Goal: Information Seeking & Learning: Learn about a topic

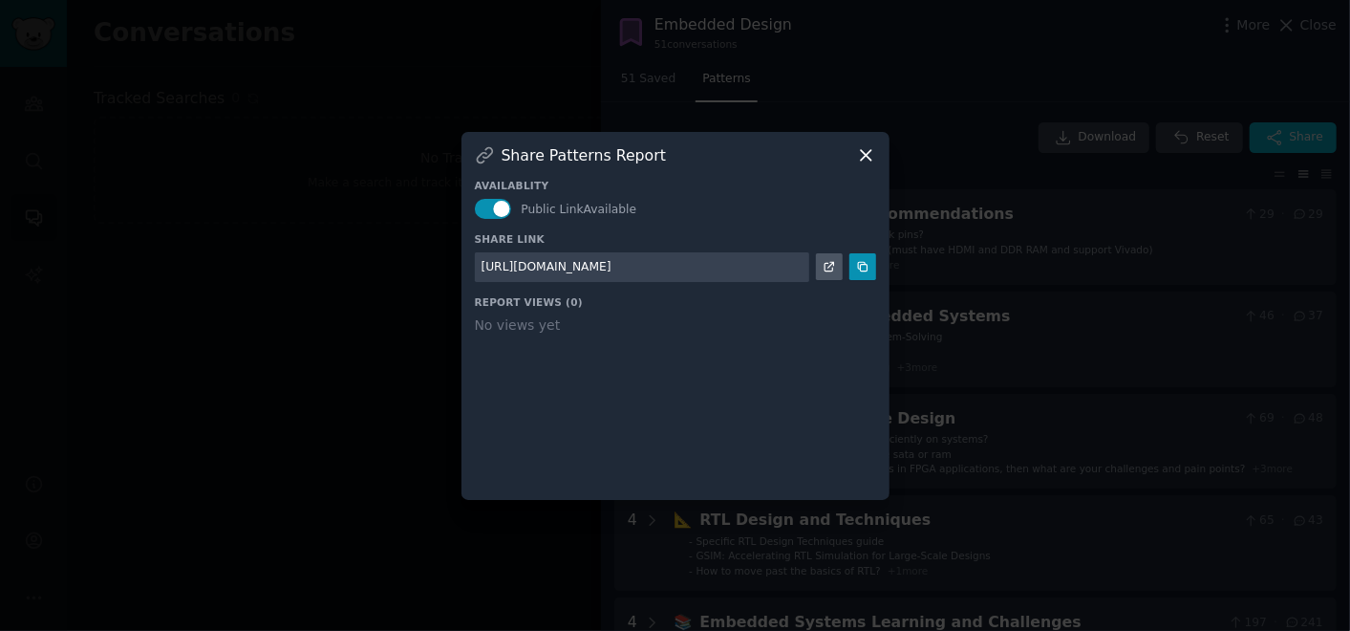
click at [873, 155] on icon at bounding box center [866, 155] width 20 height 20
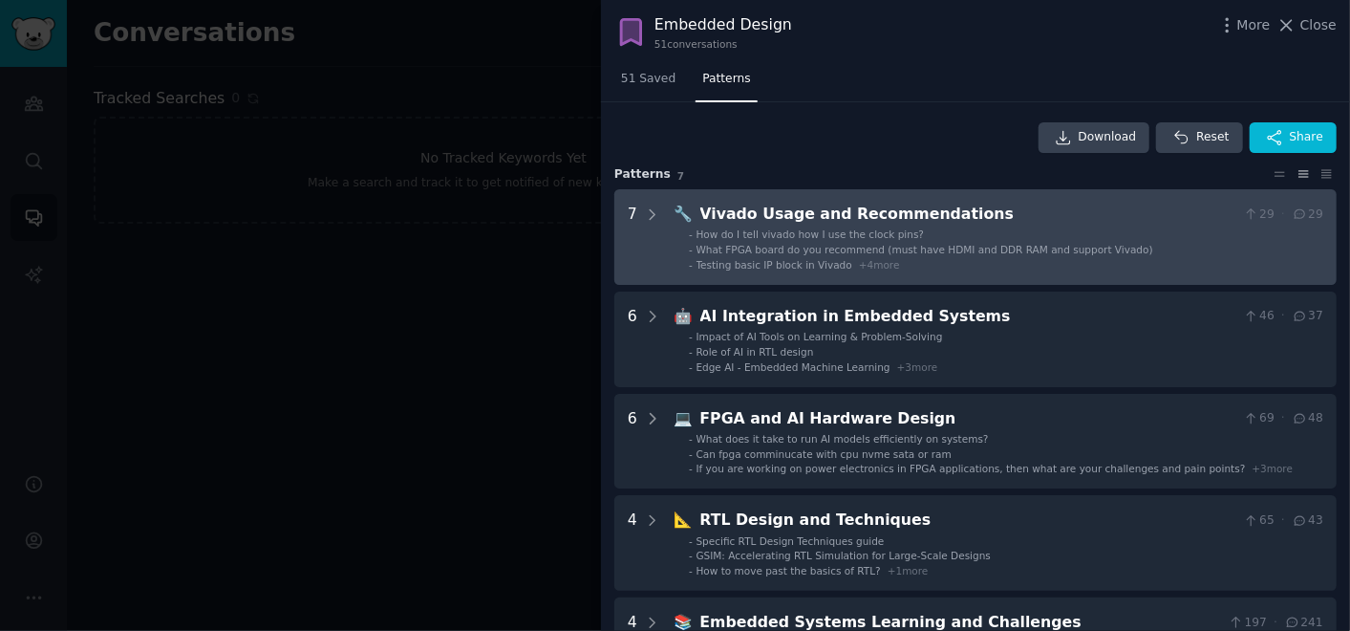
click at [636, 210] on div "7" at bounding box center [644, 237] width 33 height 69
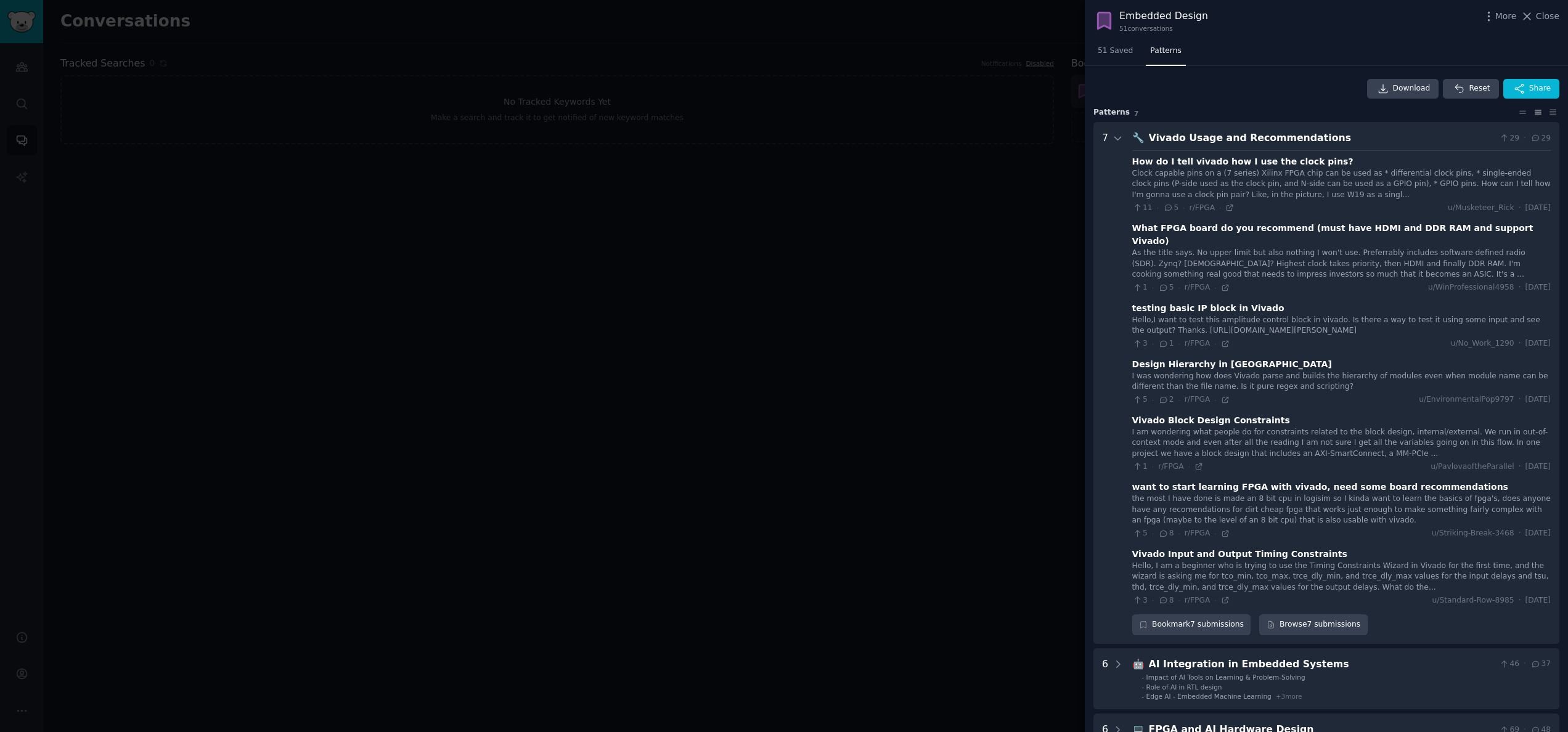
drag, startPoint x: 1116, startPoint y: 142, endPoint x: 1125, endPoint y: 163, distance: 22.8
click at [870, 142] on icon at bounding box center [1118, 138] width 11 height 11
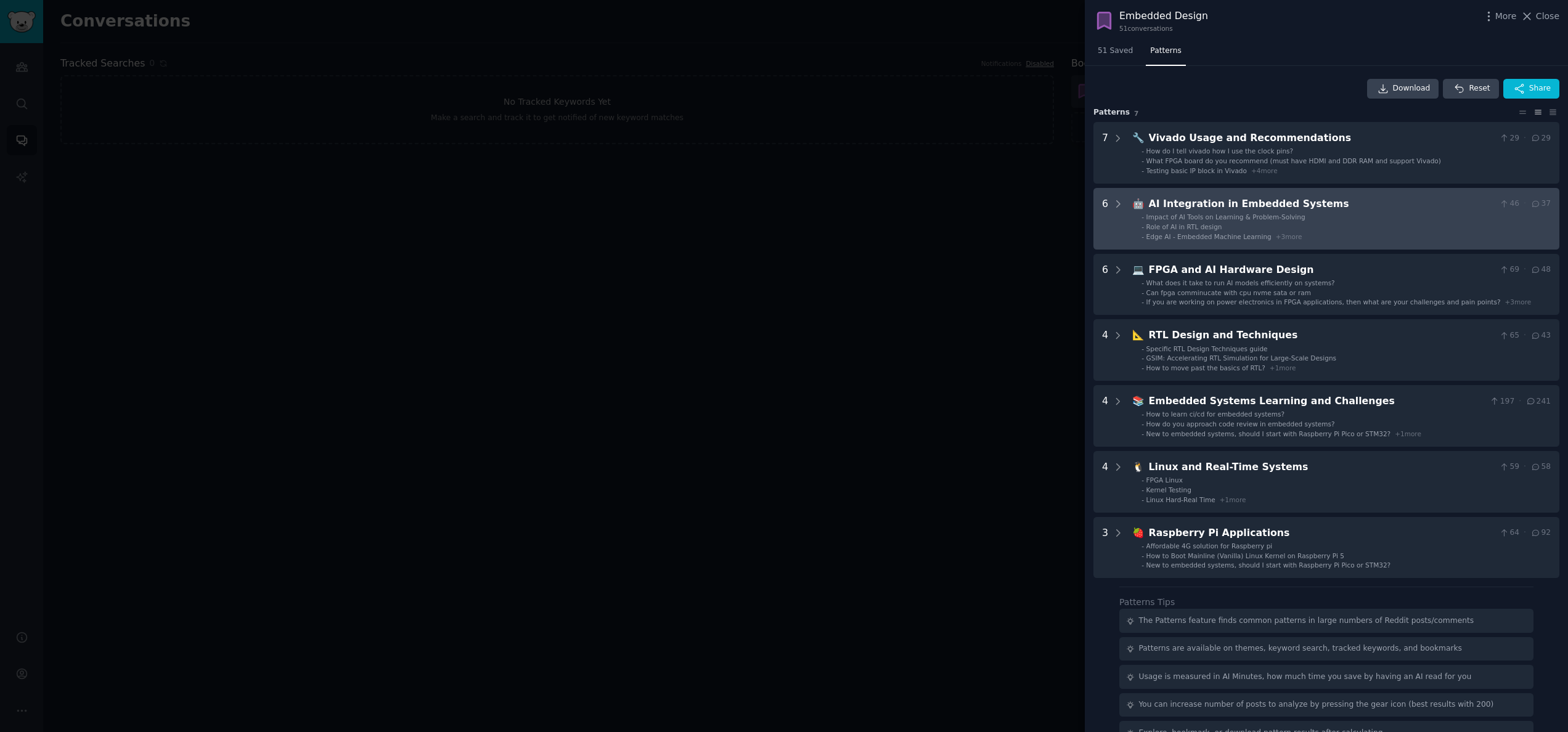
click at [870, 208] on Systems "6 🤖 AI Integration in Embedded Systems 46 · 37 - Impact of AI Tools on Learning…" at bounding box center [1326, 219] width 466 height 62
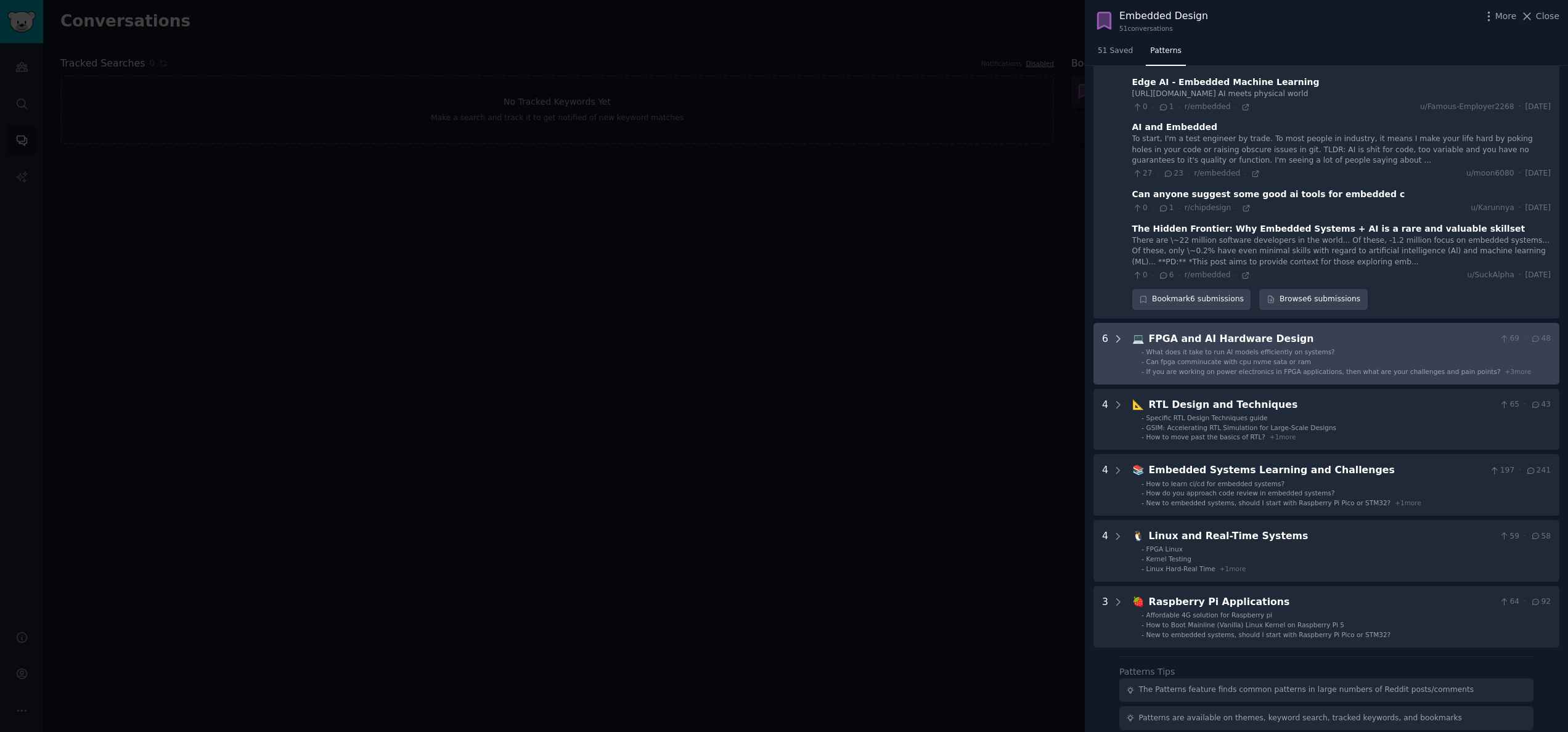
click at [870, 351] on div at bounding box center [1118, 353] width 11 height 45
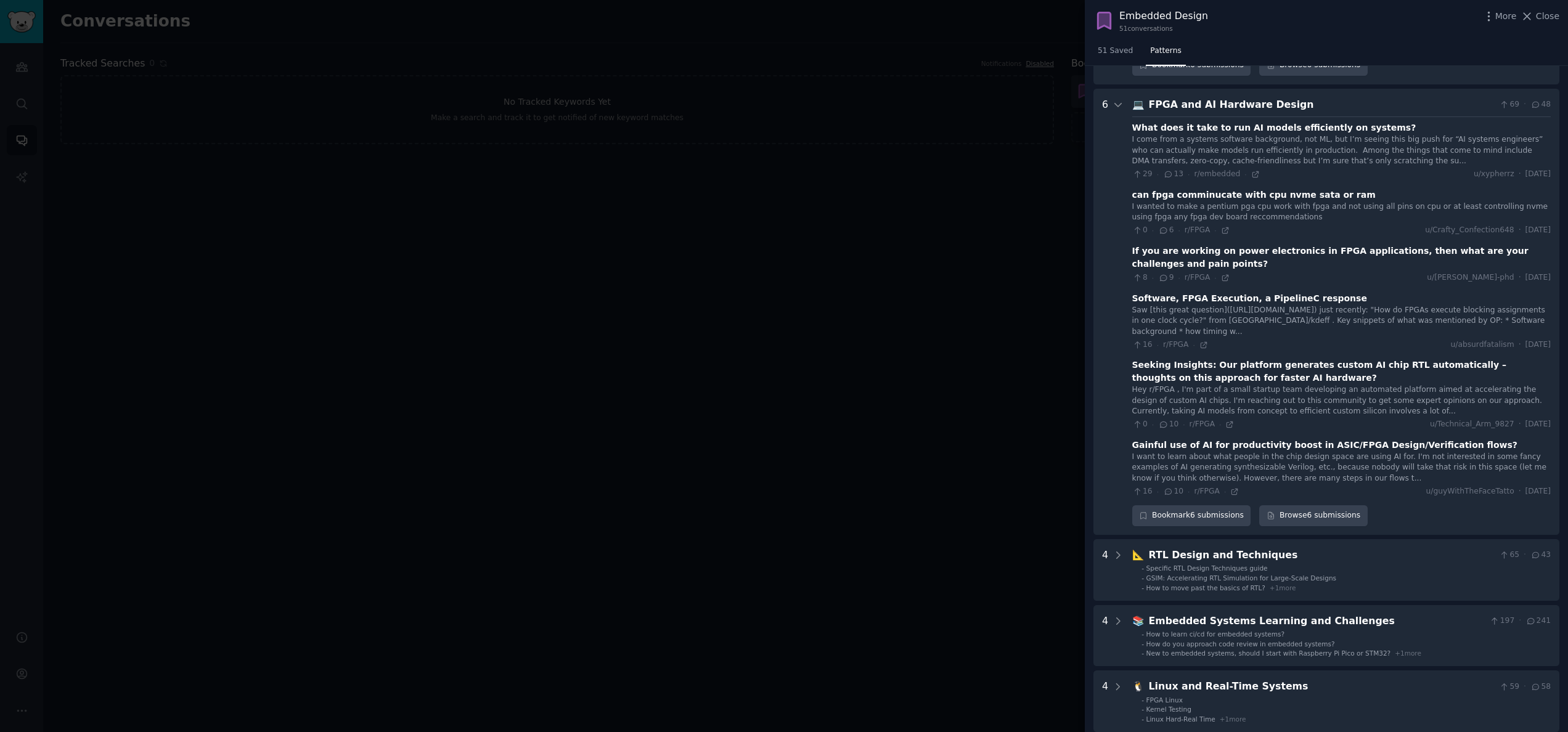
scroll to position [504, 0]
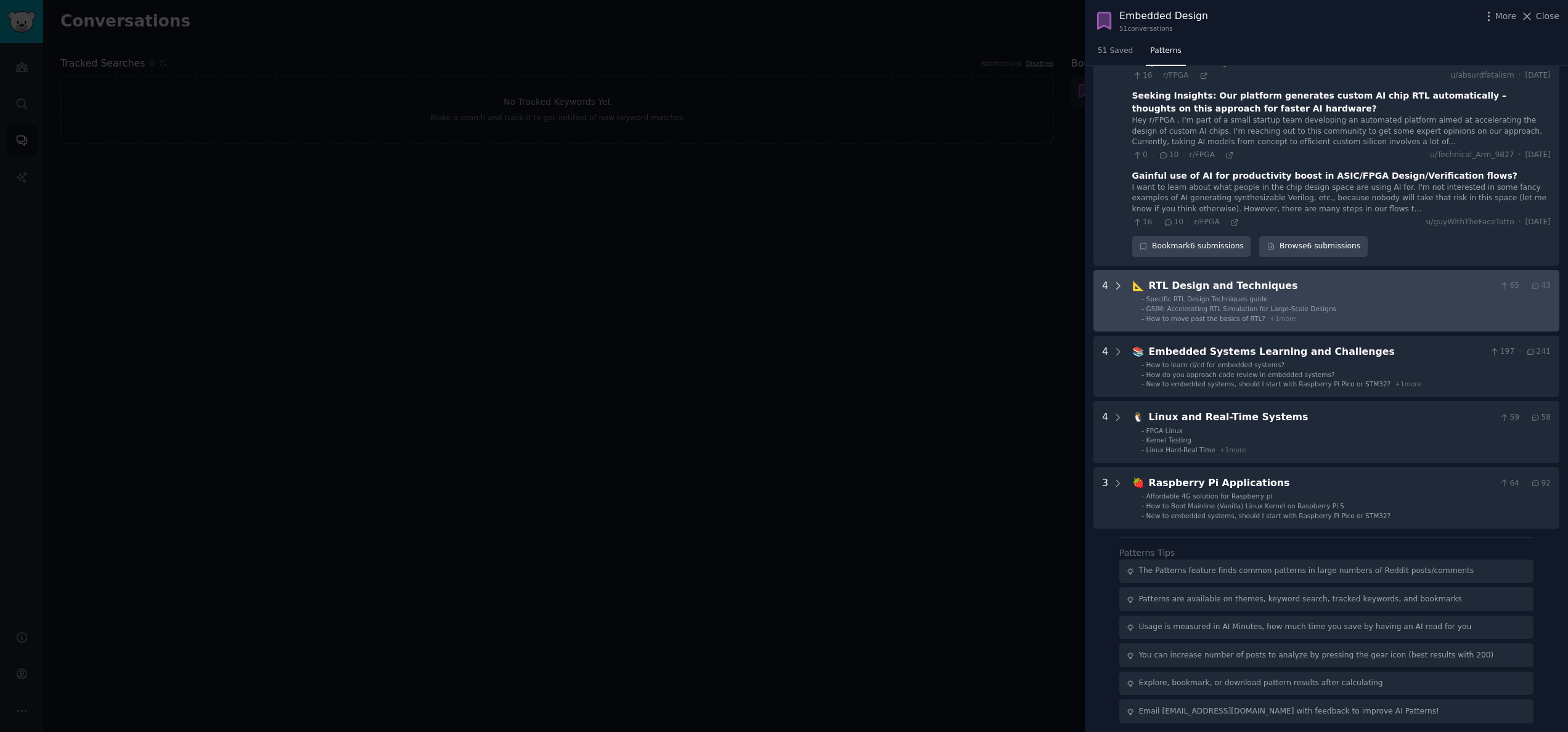
click at [870, 292] on div at bounding box center [1118, 301] width 11 height 45
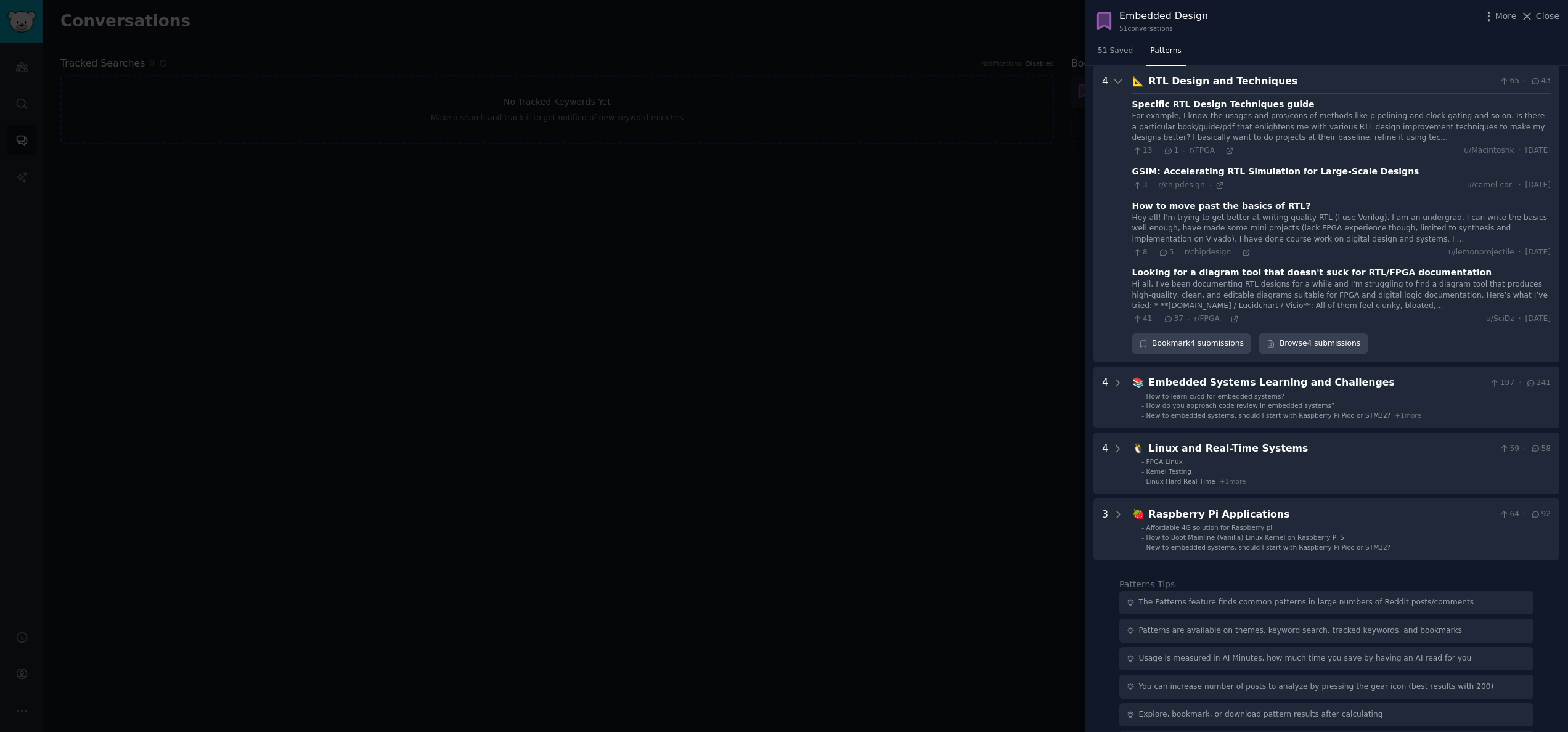
scroll to position [831, 0]
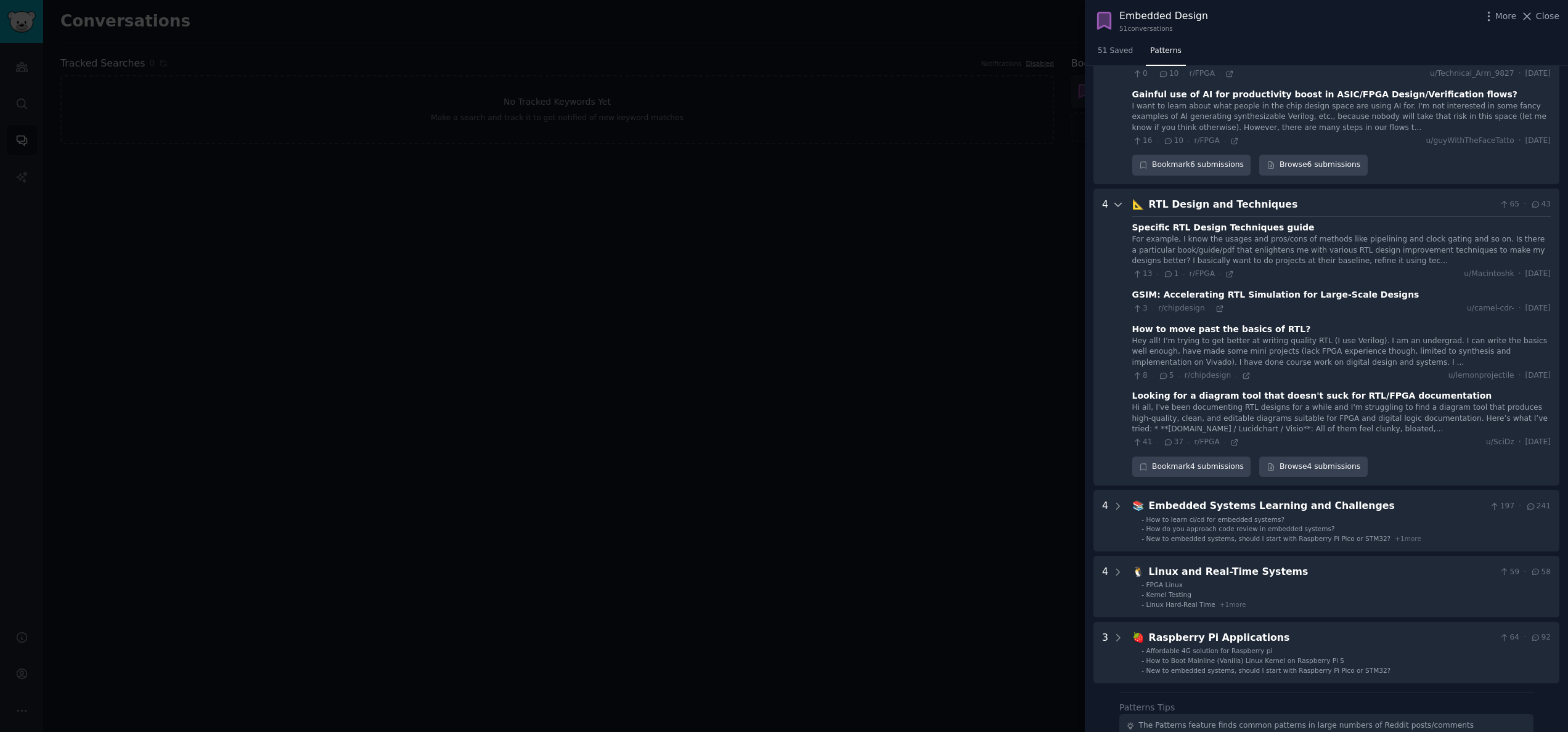
click at [870, 208] on icon at bounding box center [1118, 204] width 11 height 11
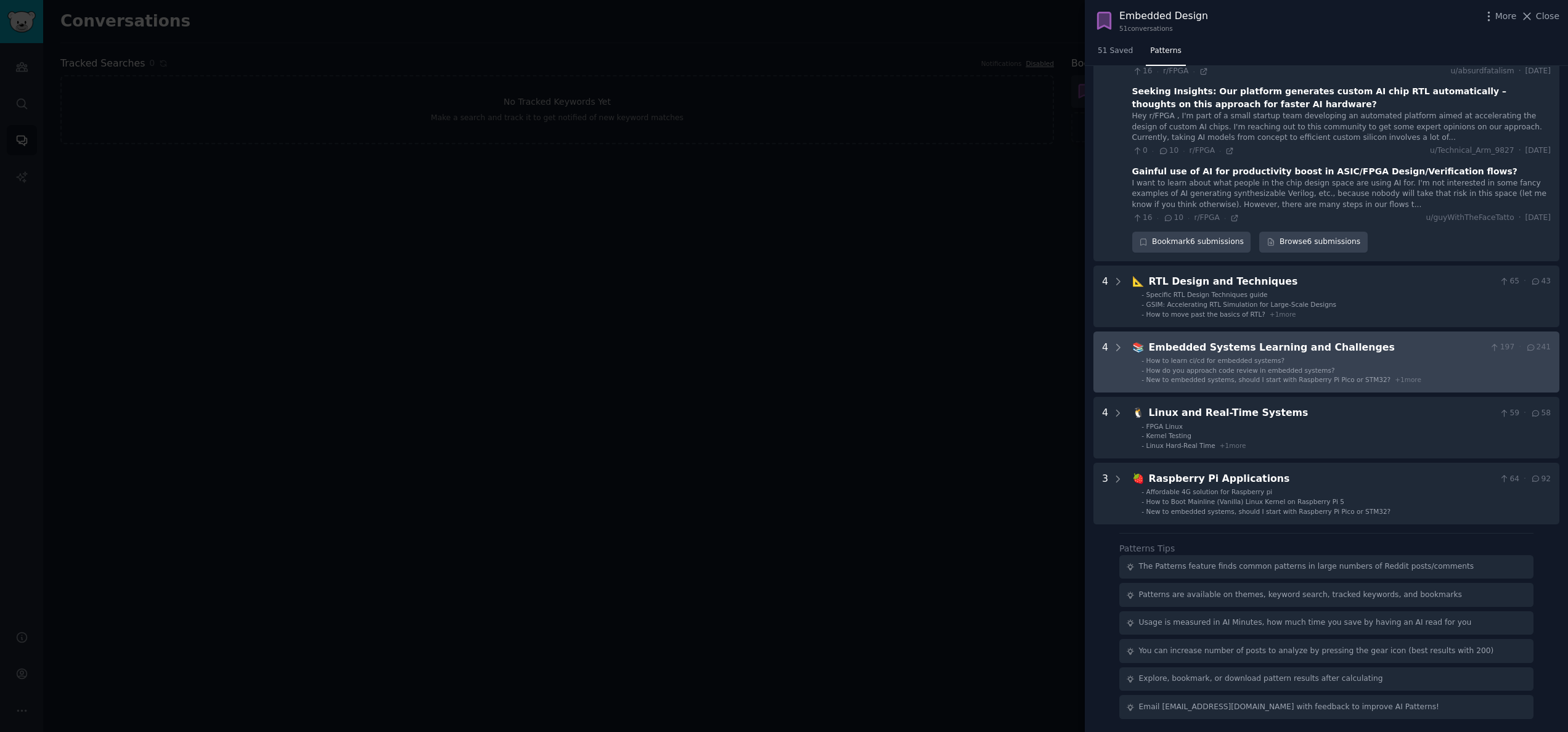
click at [870, 343] on Challenges "4 📚 Embedded Systems Learning and Challenges 197 · 241 - How to learn ci/cd for…" at bounding box center [1326, 362] width 466 height 62
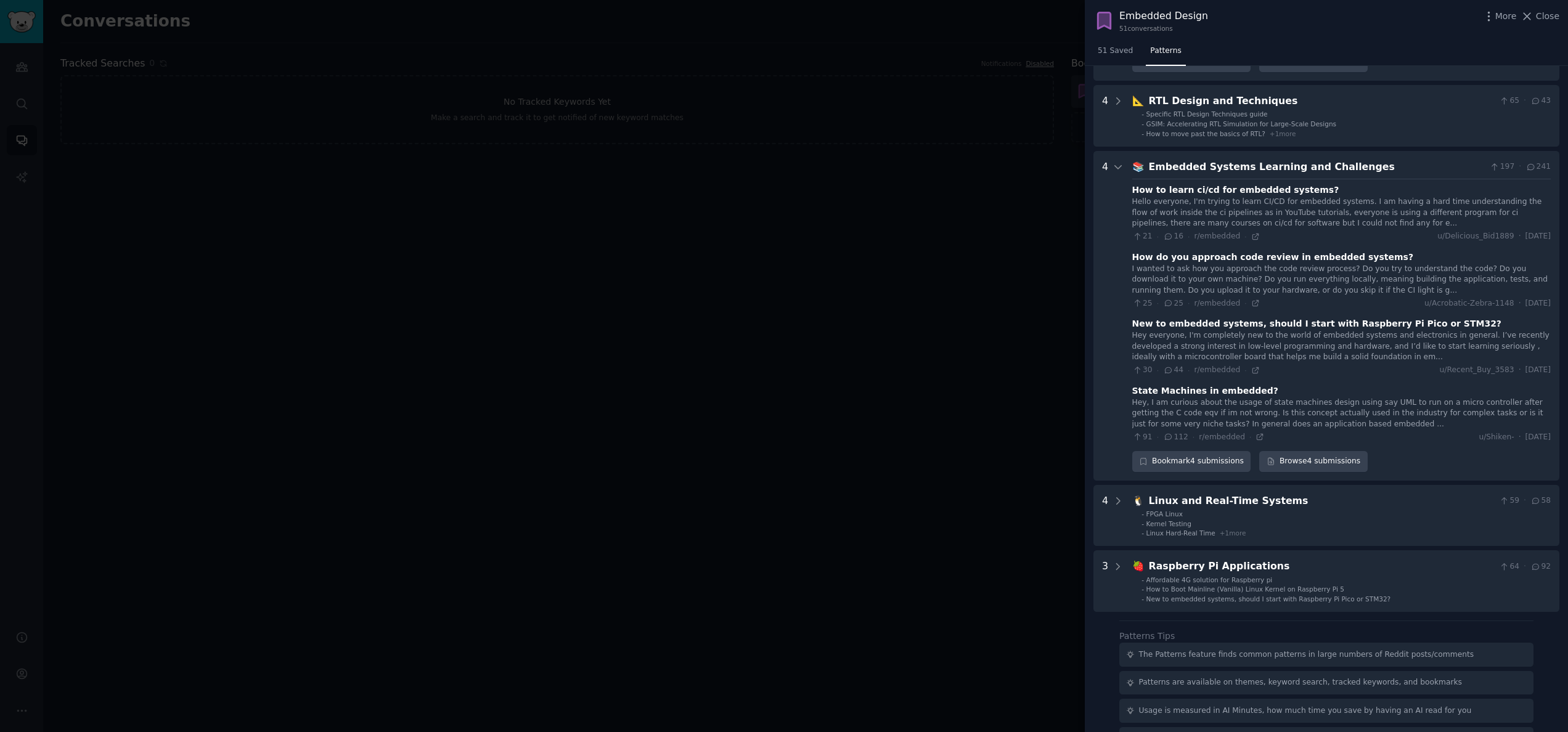
scroll to position [897, 0]
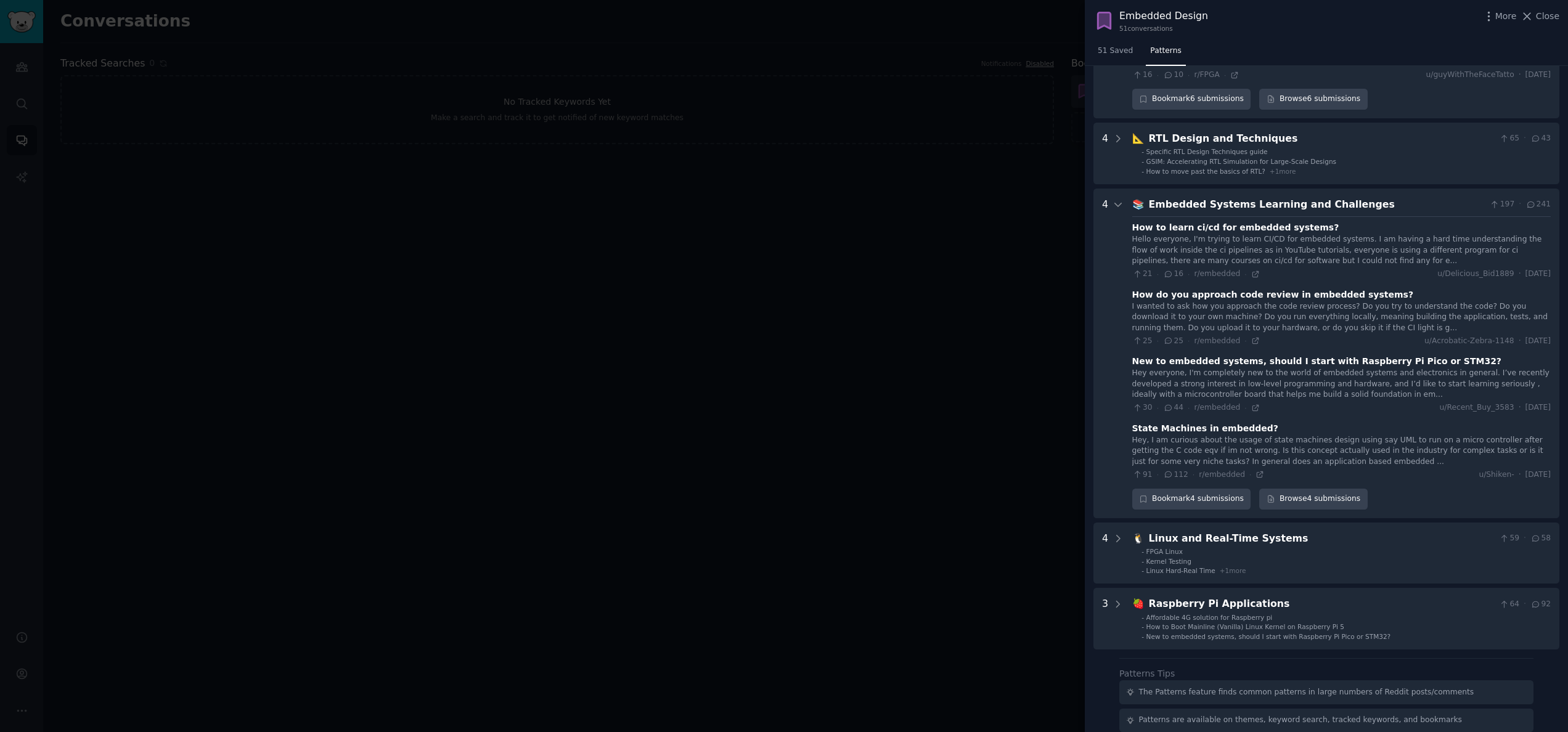
click at [870, 213] on div "4" at bounding box center [1113, 353] width 21 height 312
click at [870, 208] on div "4" at bounding box center [1113, 353] width 21 height 312
click at [870, 210] on icon at bounding box center [1118, 204] width 11 height 11
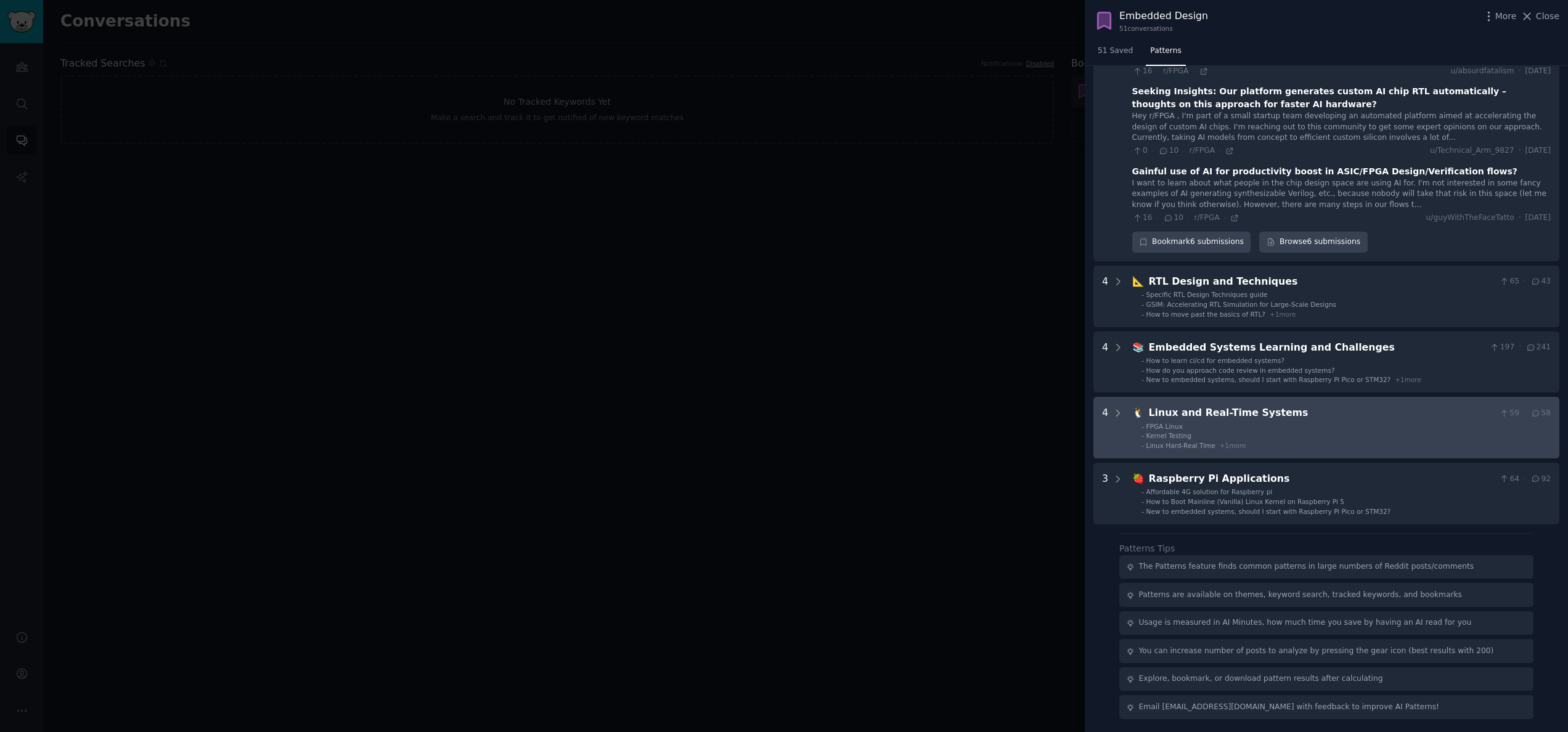
click at [870, 406] on div "4" at bounding box center [1113, 428] width 21 height 45
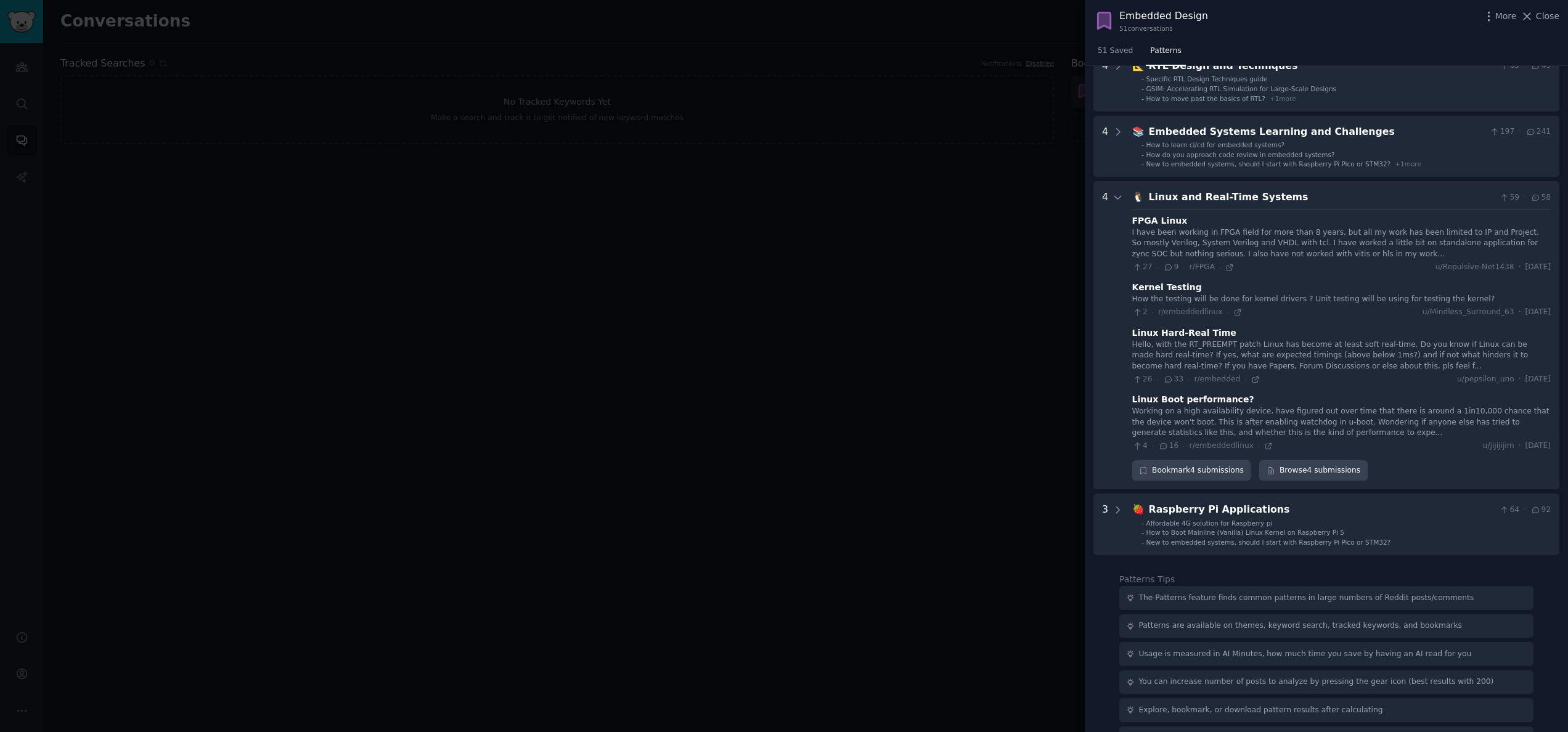
scroll to position [1002, 0]
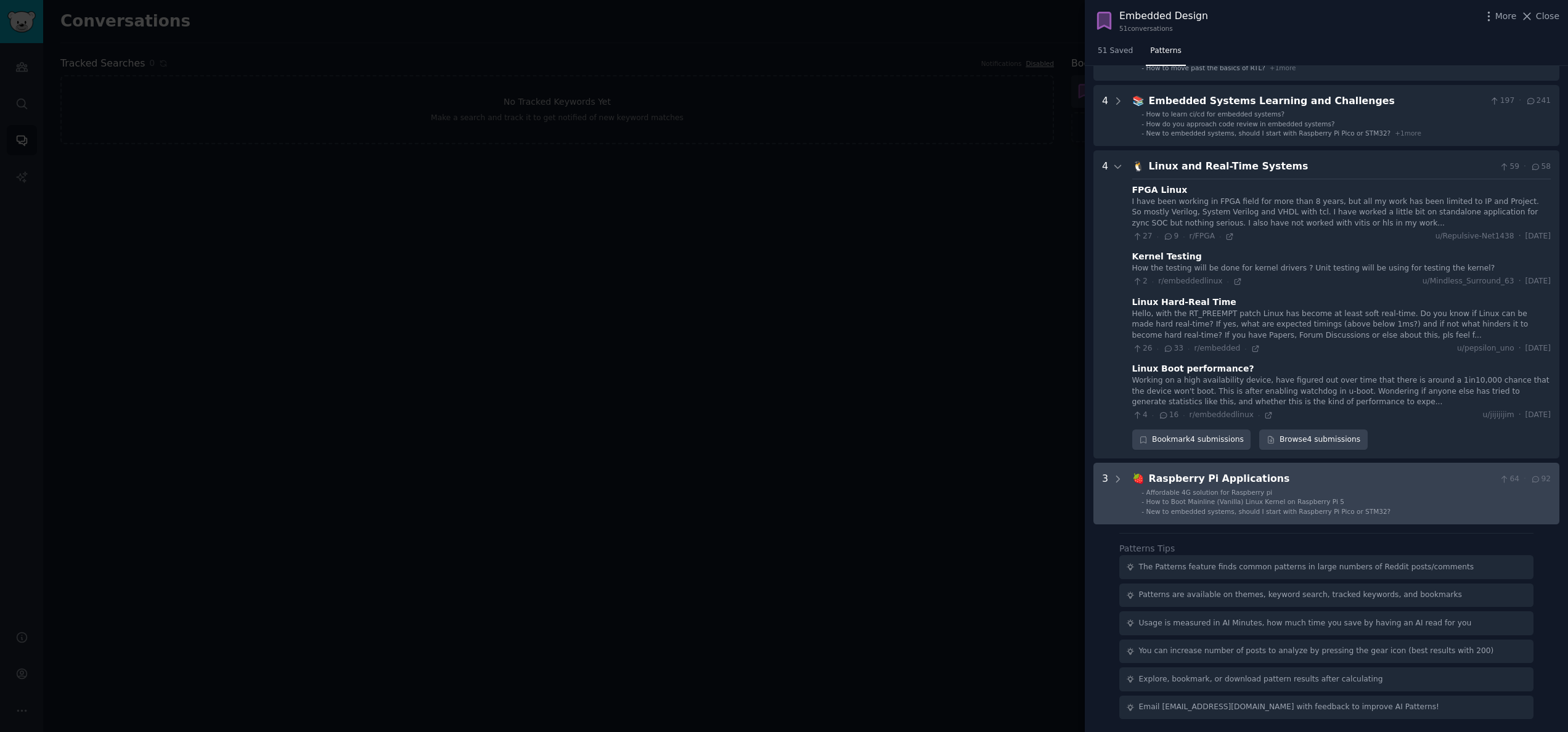
click at [870, 406] on Applications "3 🍓 Raspberry Pi Applications 64 · 92 - Affordable 4G solution for Raspberry pi…" at bounding box center [1326, 494] width 466 height 62
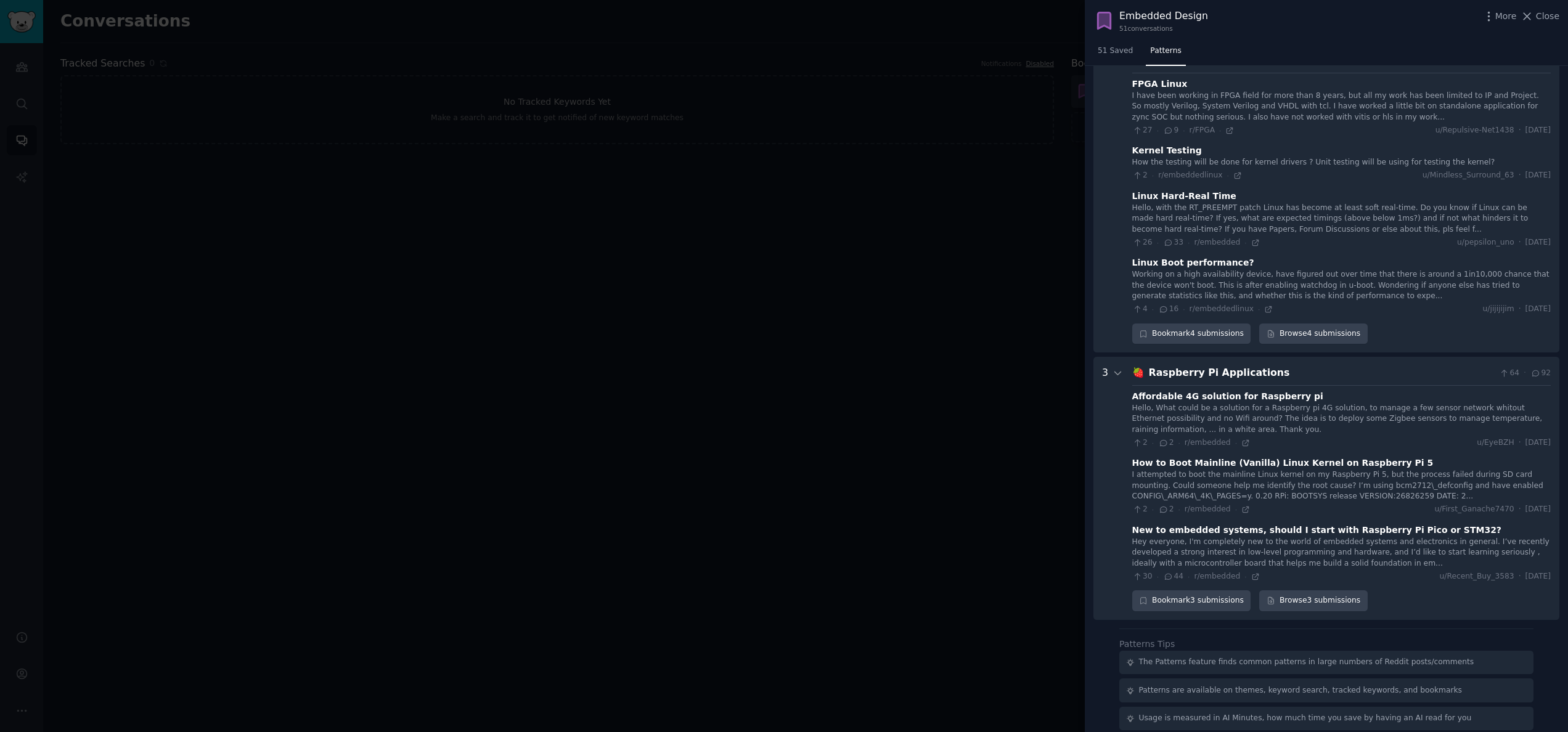
scroll to position [1204, 0]
